Goal: Information Seeking & Learning: Compare options

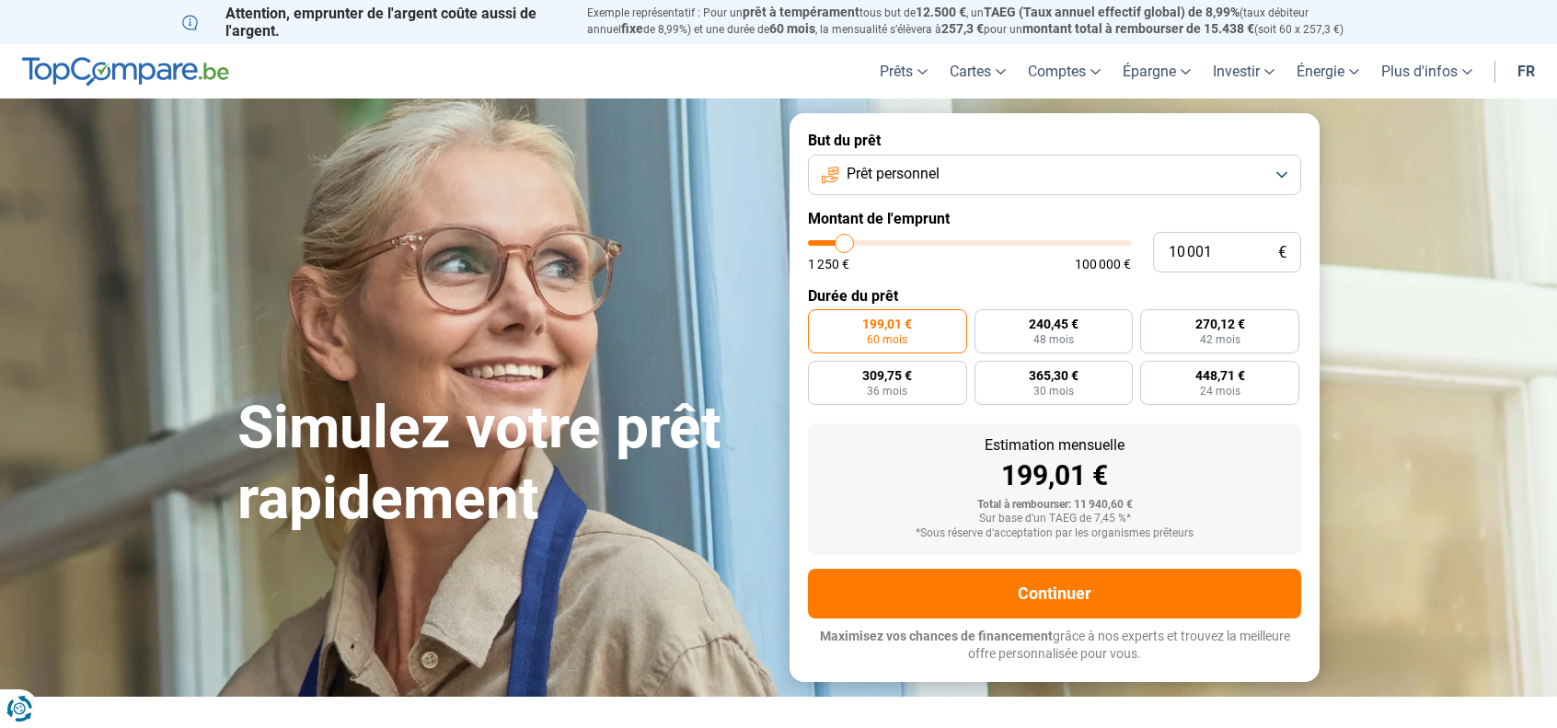
type input "11 250"
type input "11250"
type input "13 500"
type input "13500"
type input "15 000"
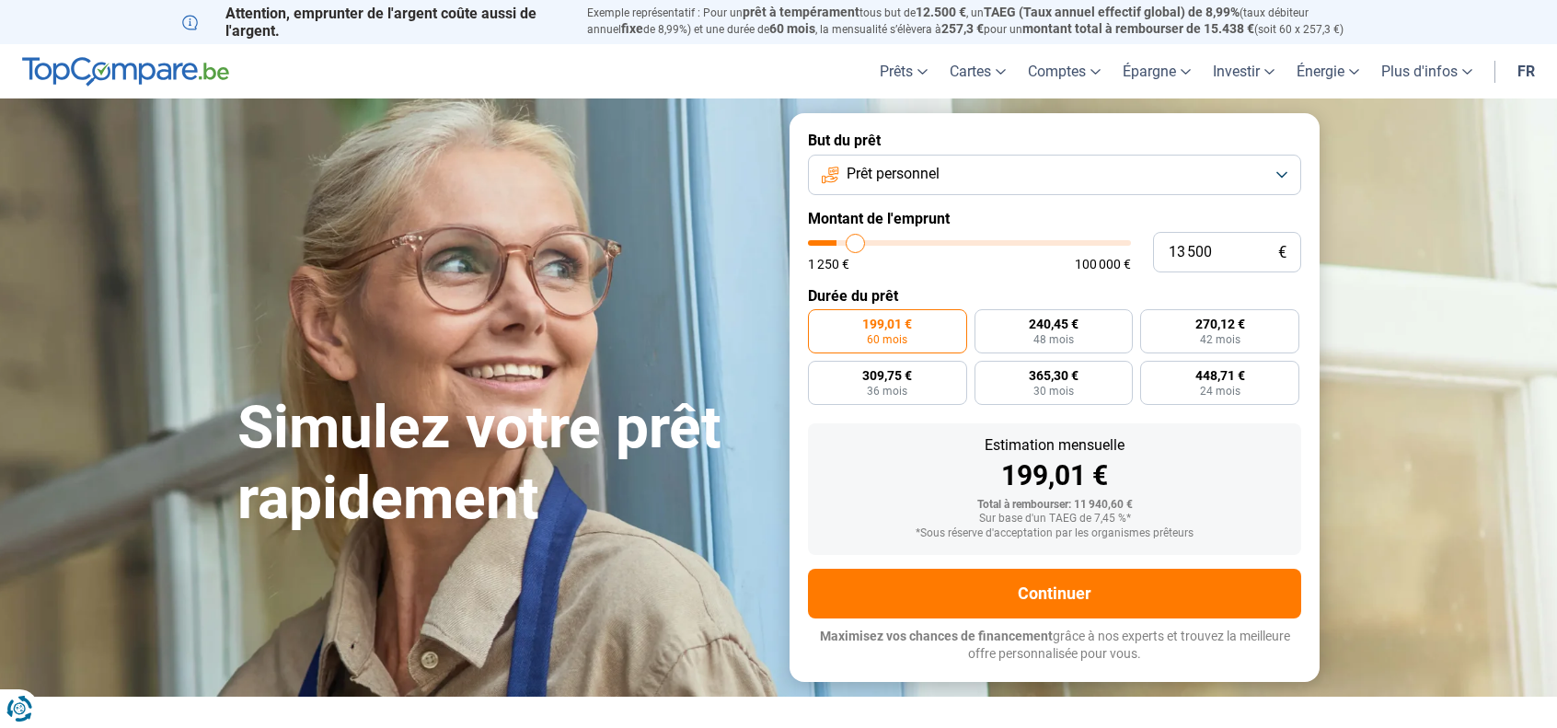
type input "15000"
type input "15 250"
type input "15250"
type input "15 500"
type input "15500"
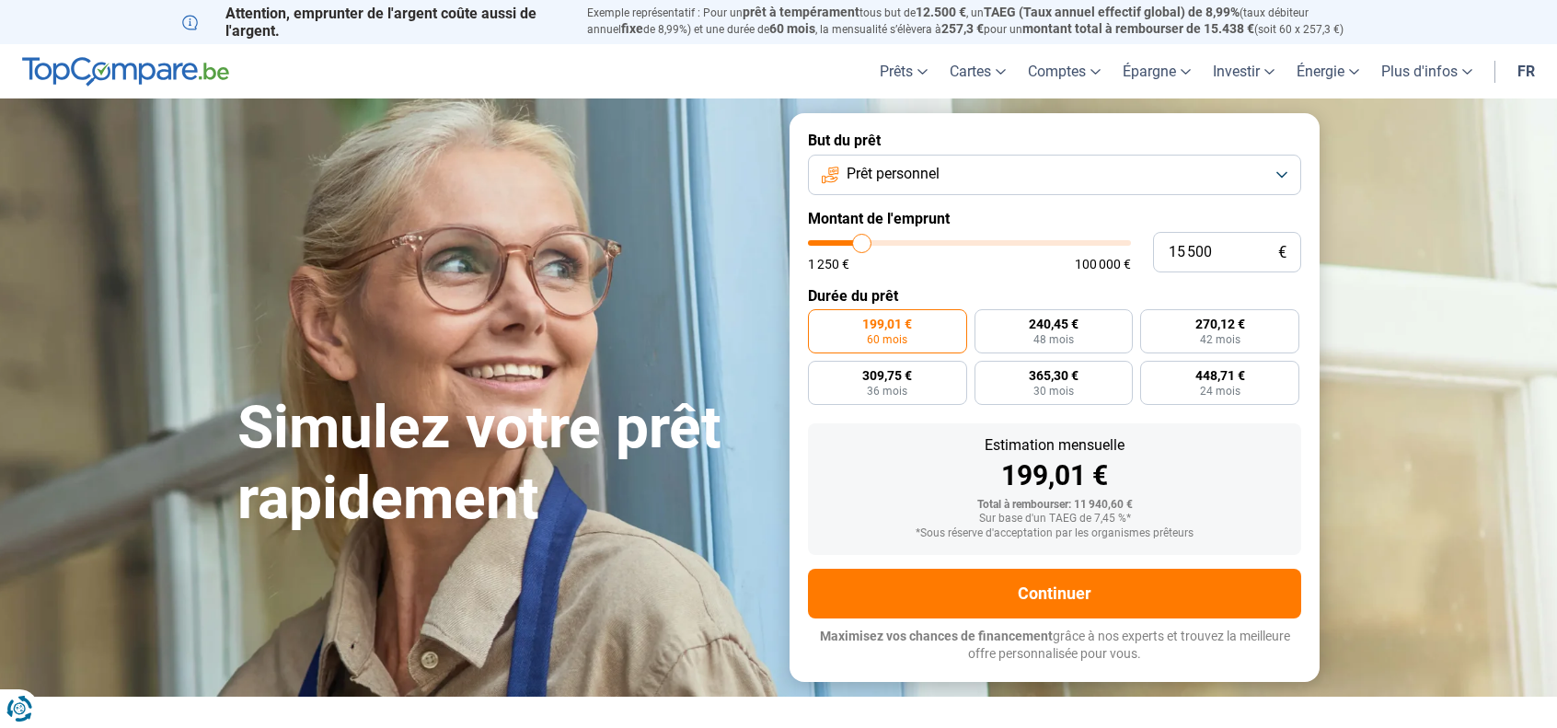
type input "15 750"
type input "15750"
type input "16 000"
type input "16000"
type input "16 250"
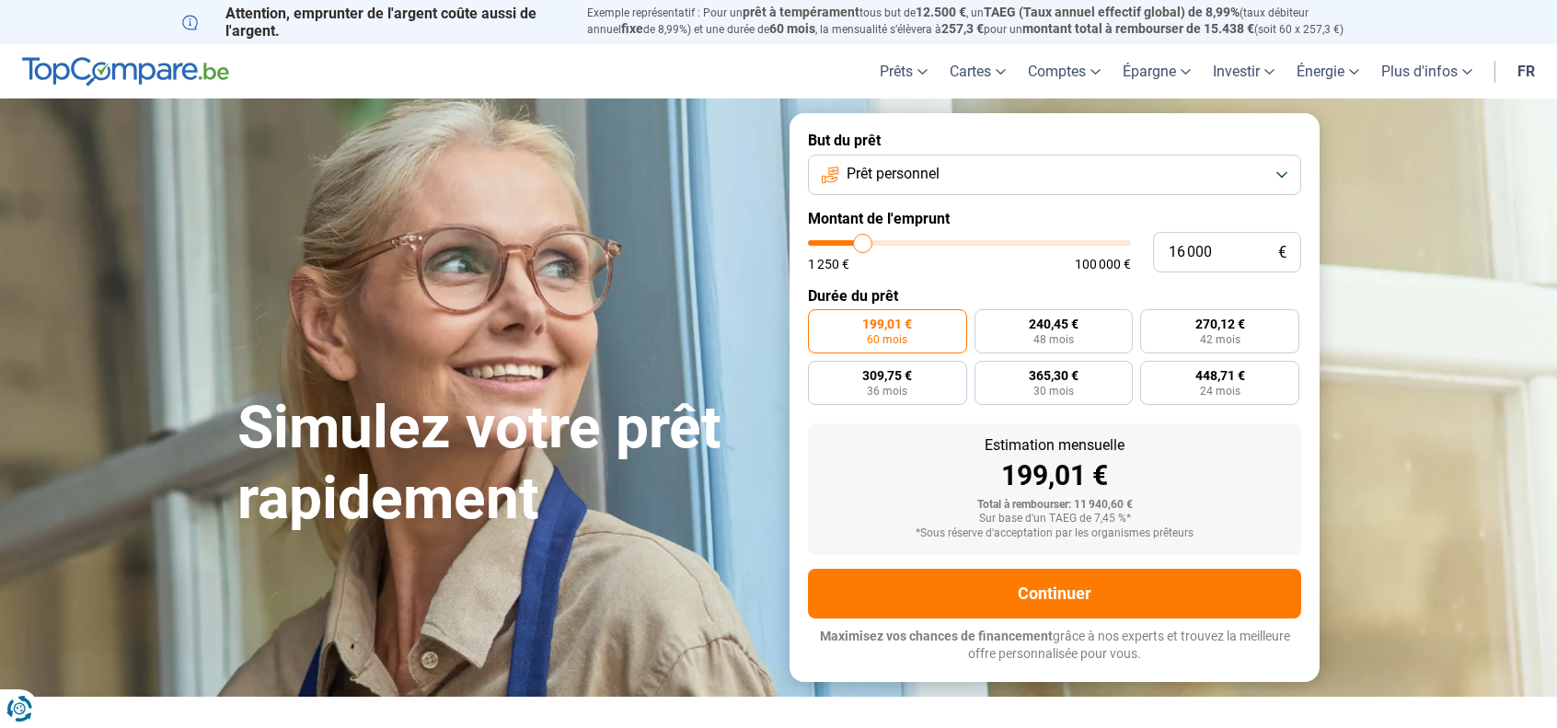
type input "16250"
type input "16 000"
type input "16000"
type input "14 250"
type input "14250"
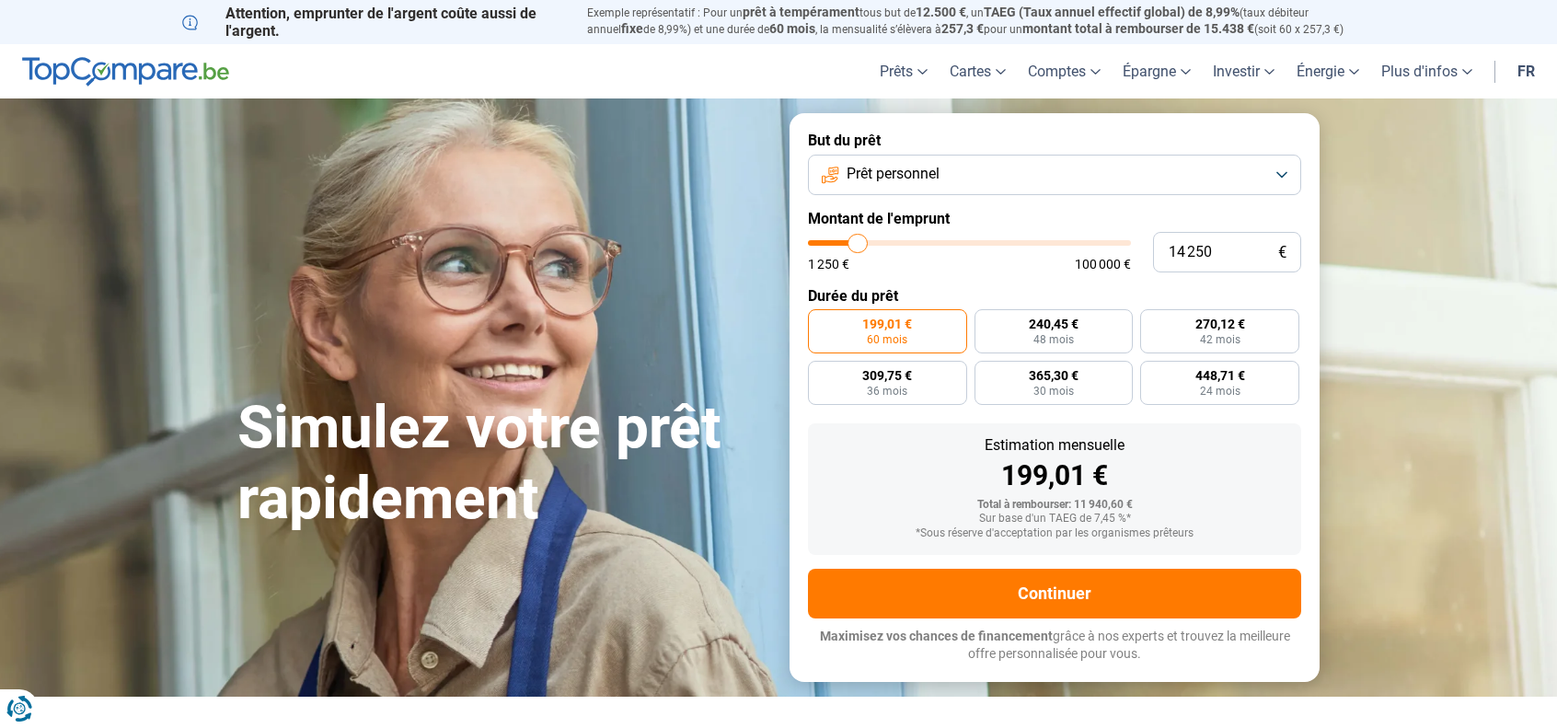
type input "12 750"
type input "12750"
type input "11 750"
type input "11750"
type input "10 750"
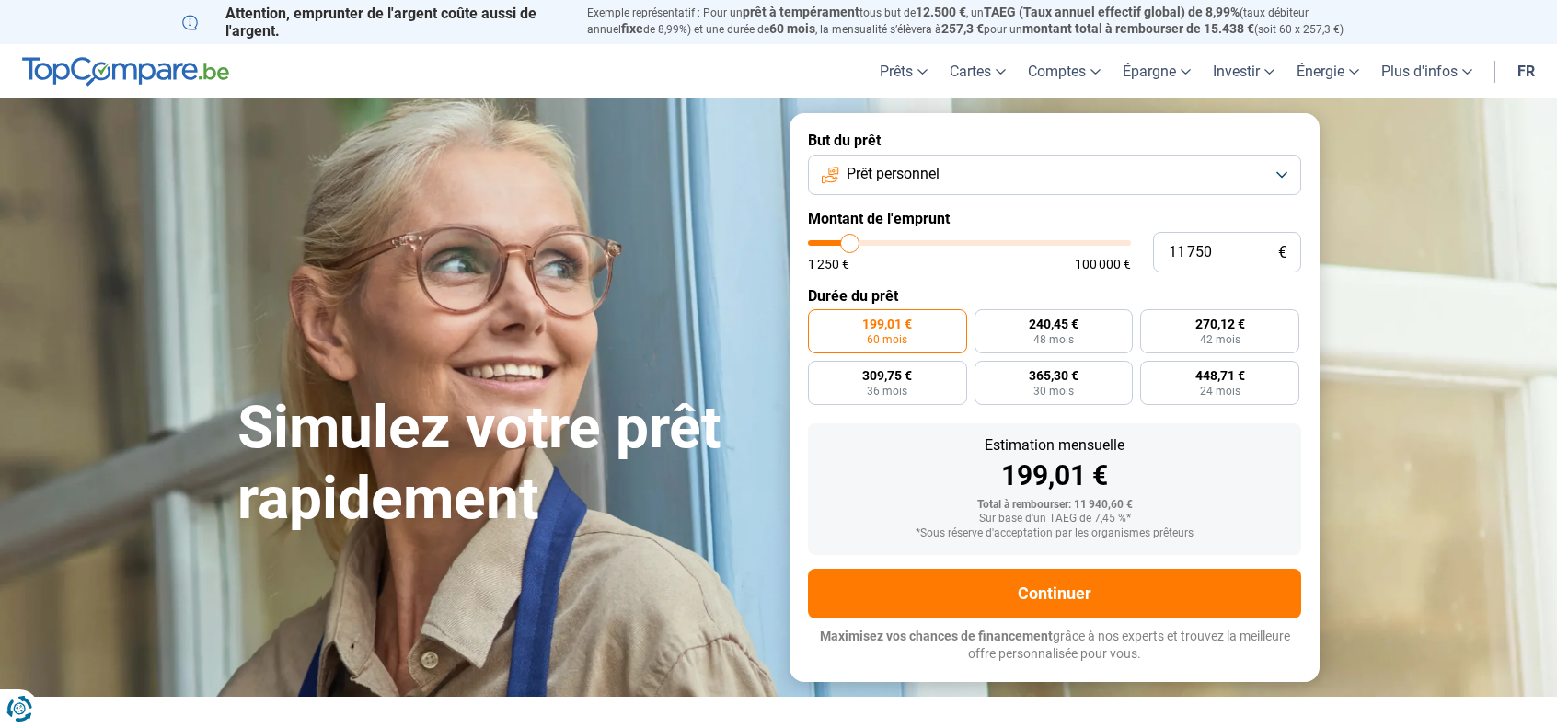
type input "10750"
type input "9 750"
type input "9750"
type input "9 250"
type input "9250"
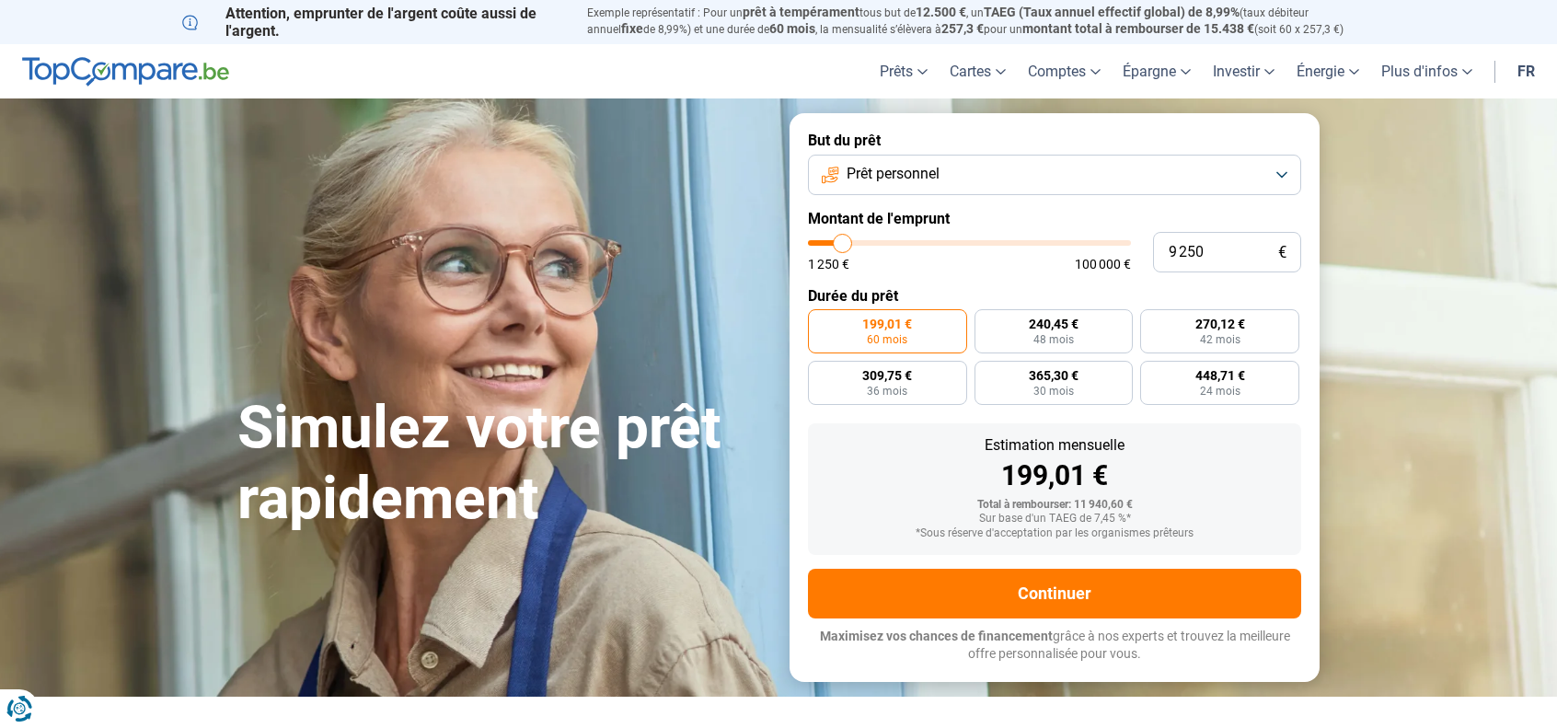
type input "8 750"
type input "8750"
type input "7 000"
type input "7000"
type input "6 250"
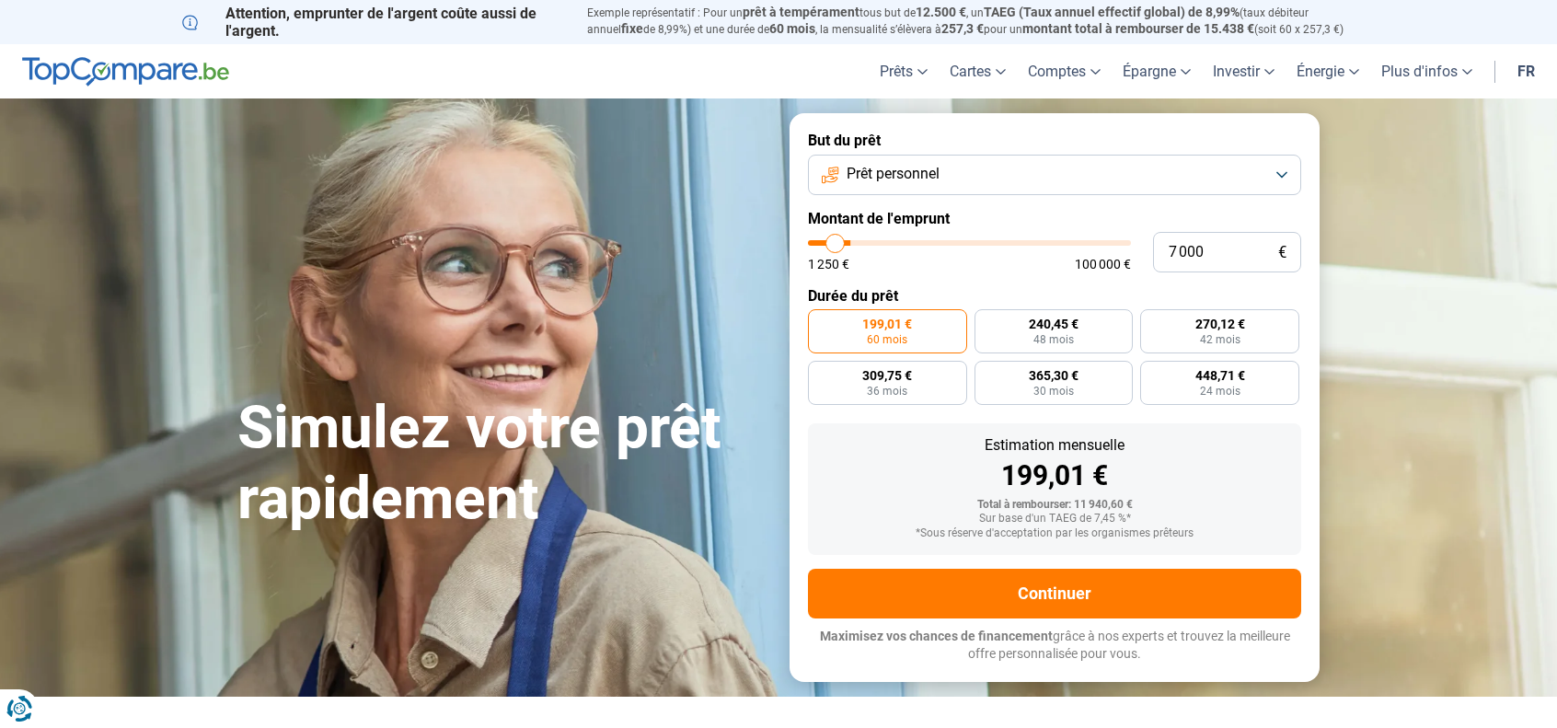
type input "6250"
type input "5 750"
type input "5750"
type input "5 500"
type input "5500"
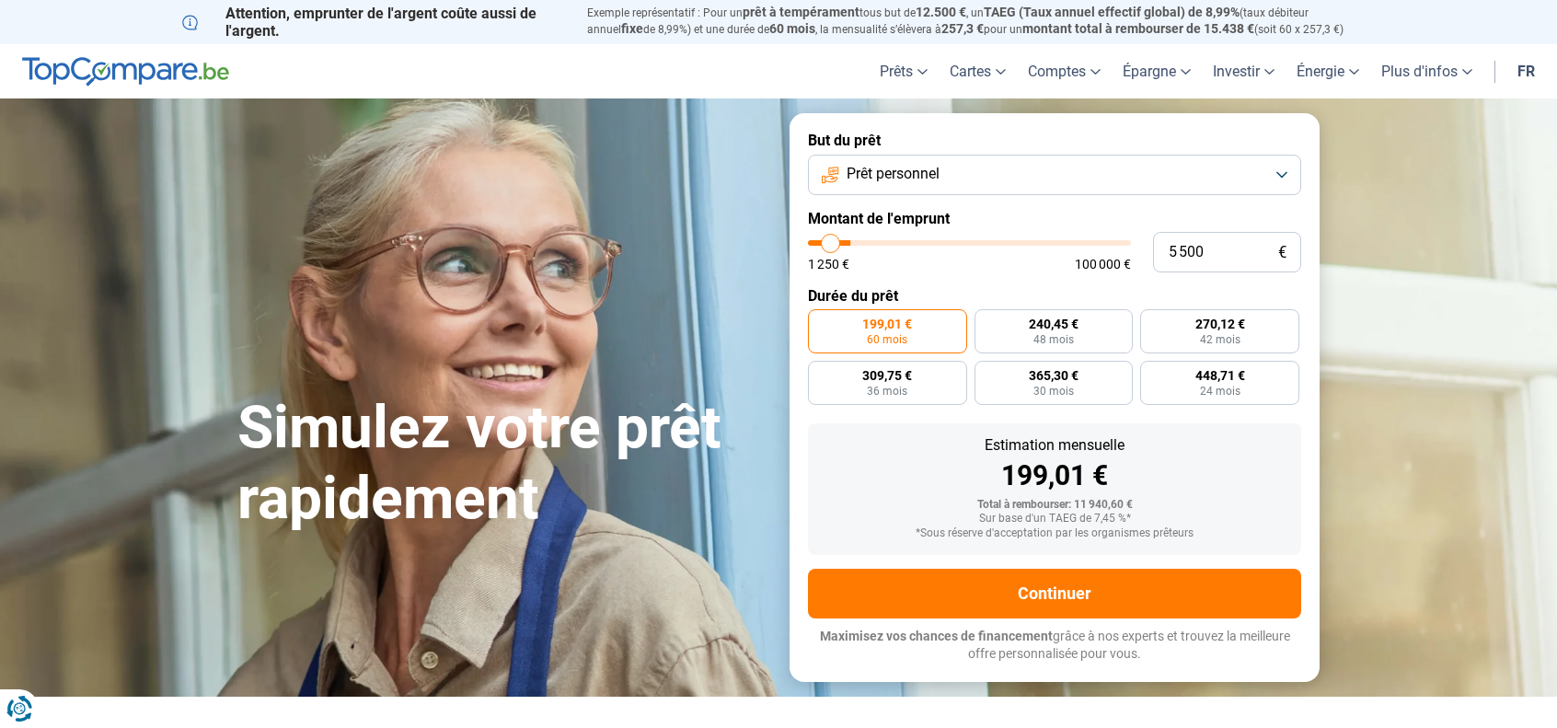
type input "4 750"
type input "4750"
type input "4 000"
type input "4000"
type input "2 750"
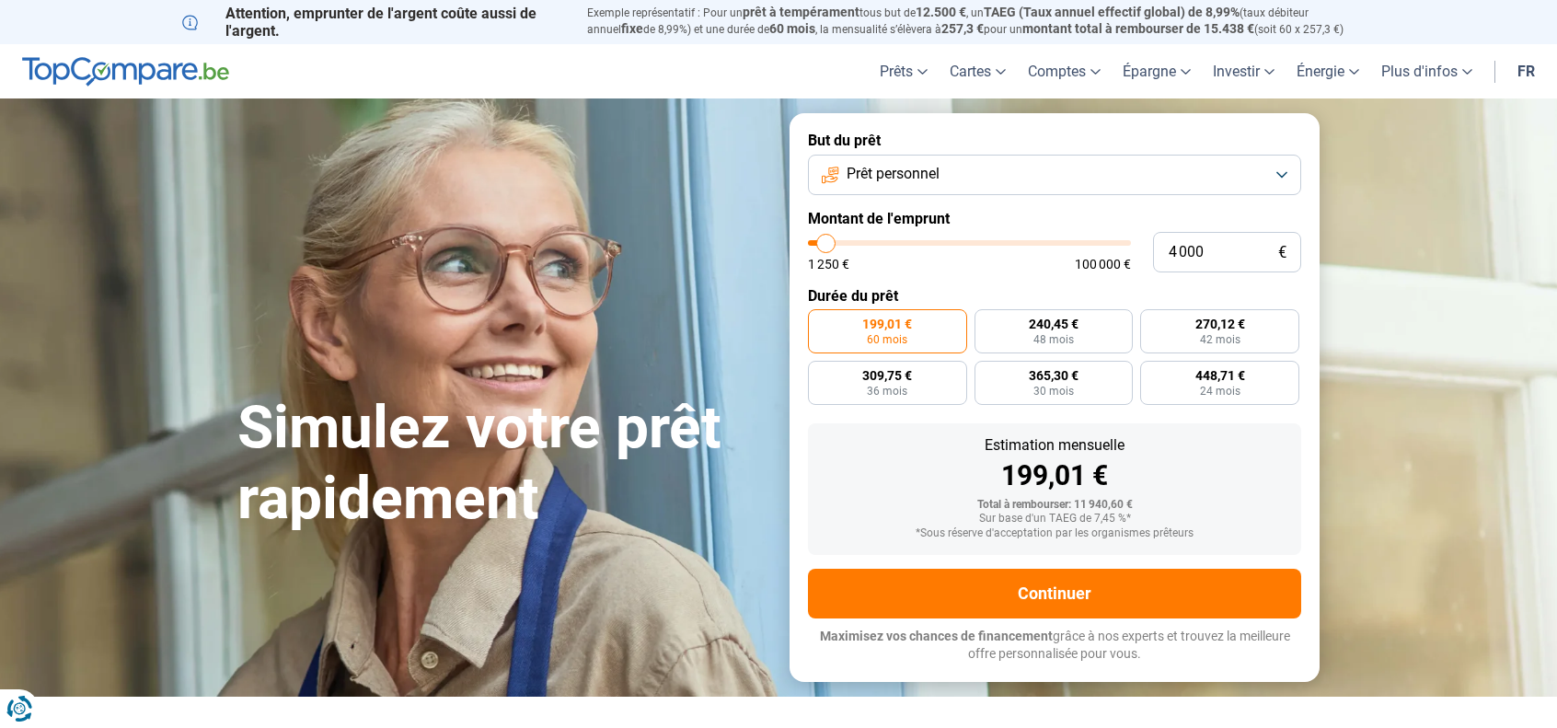
type input "2750"
type input "3 500"
type input "3500"
type input "4 500"
type input "4500"
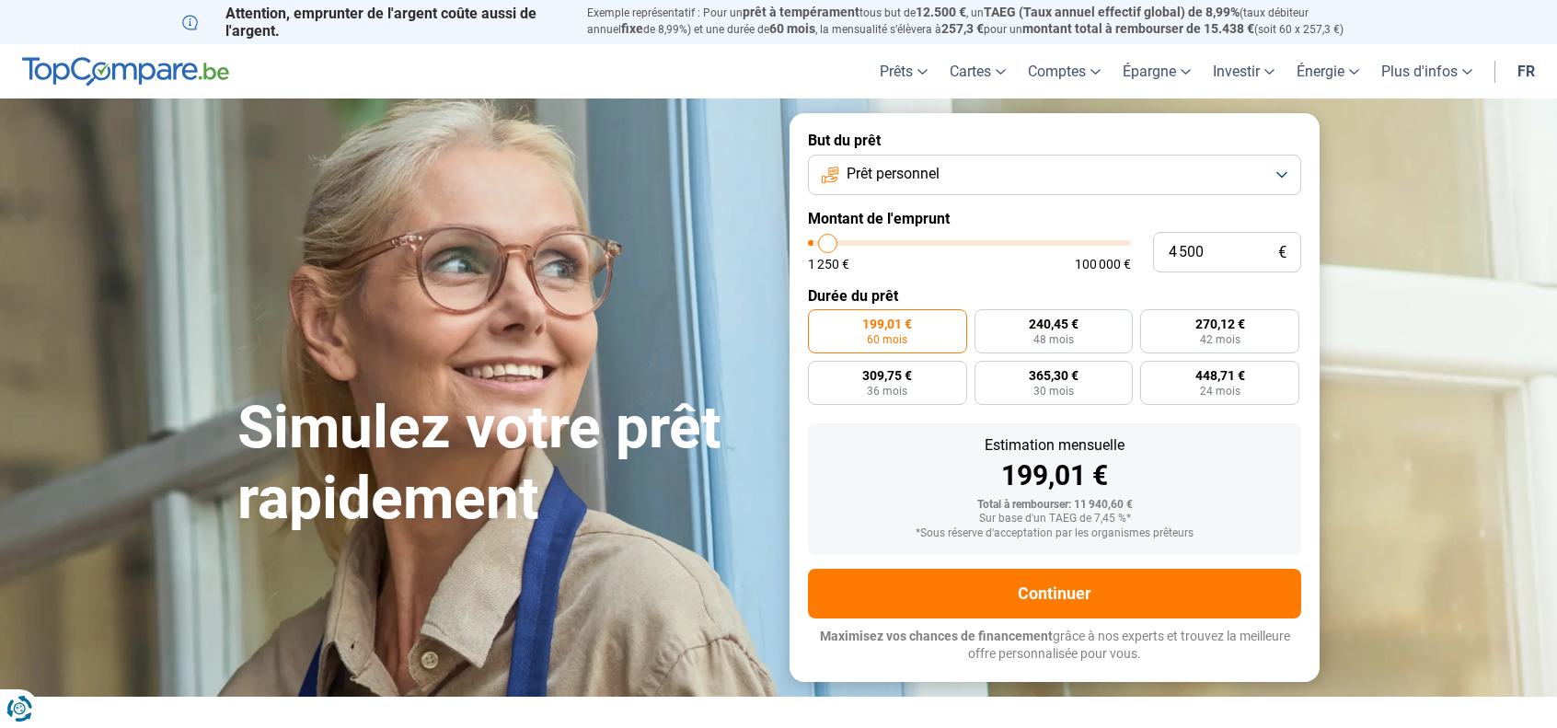
type input "4 750"
type input "4750"
type input "5 750"
drag, startPoint x: 849, startPoint y: 239, endPoint x: 832, endPoint y: 242, distance: 16.8
type input "5750"
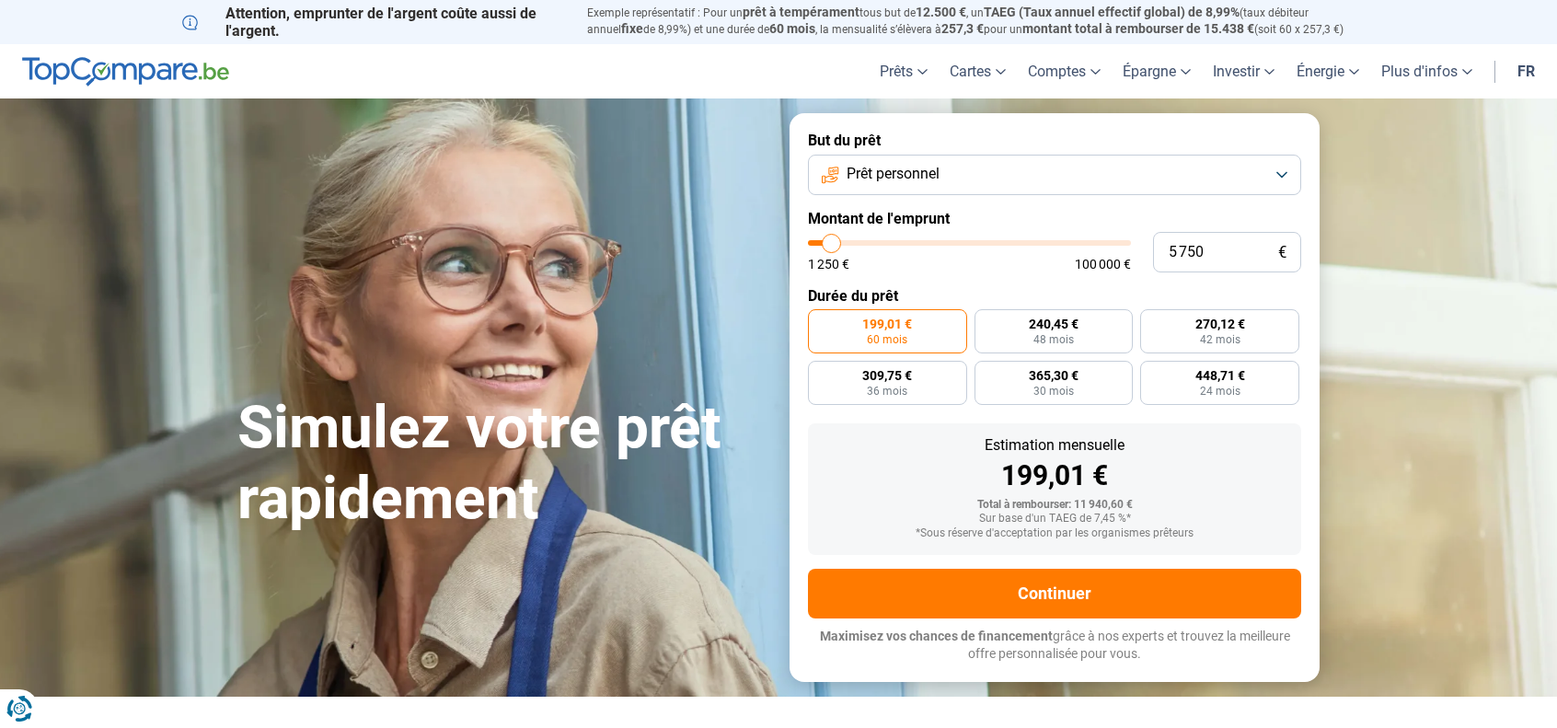
click at [832, 242] on input "range" at bounding box center [969, 243] width 323 height 6
radio input "true"
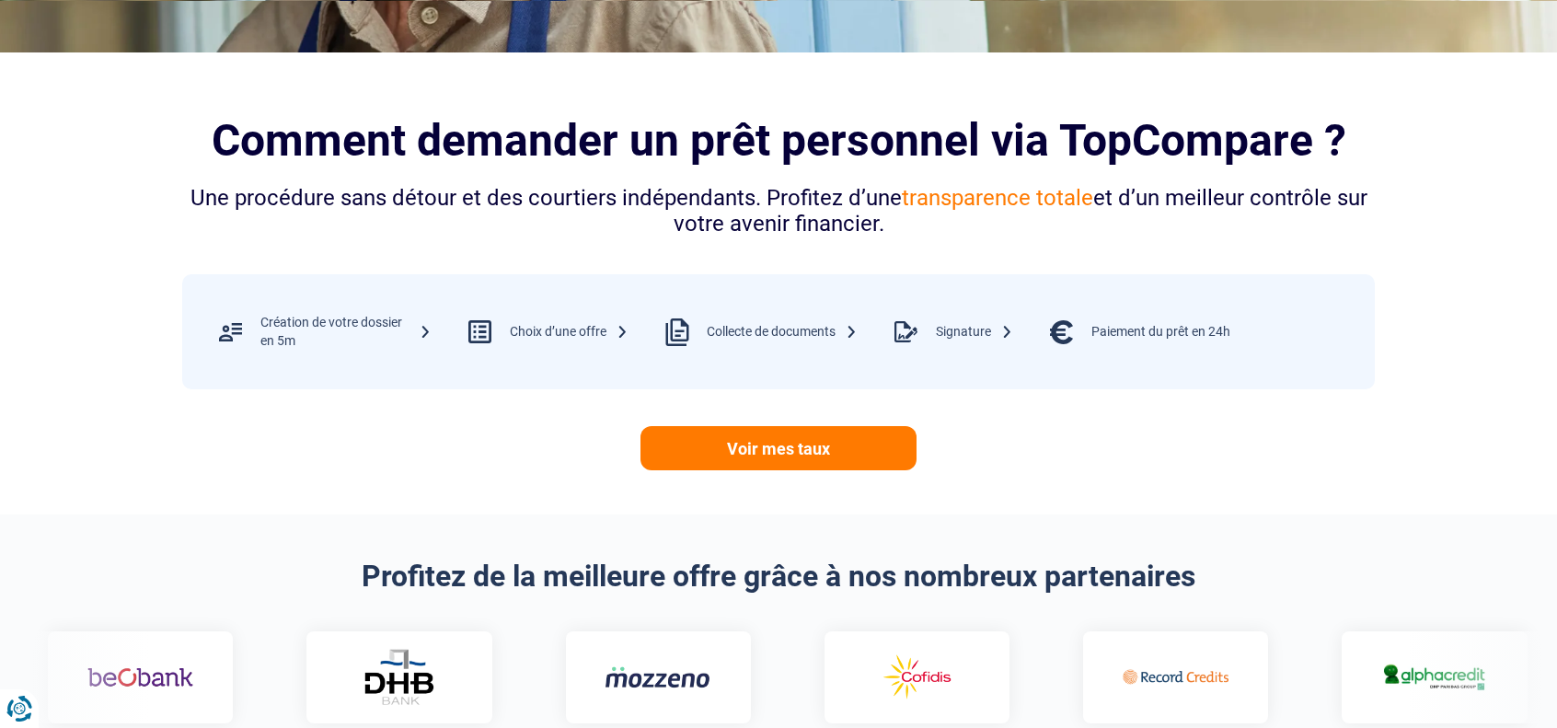
scroll to position [1013, 0]
